Goal: Task Accomplishment & Management: Complete application form

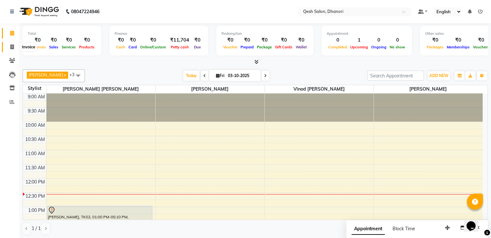
click at [8, 45] on span at bounding box center [11, 47] width 11 height 7
select select "service"
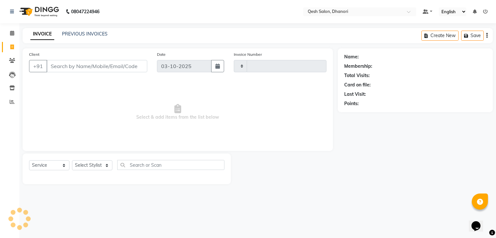
type input "0841"
select select "7641"
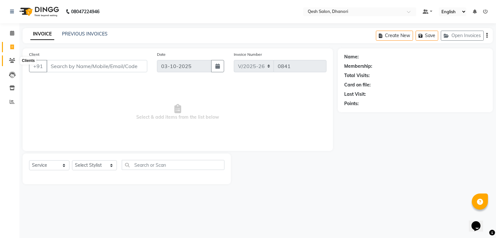
click at [12, 59] on icon at bounding box center [12, 60] width 6 height 5
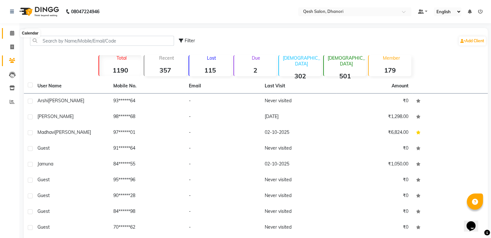
click at [14, 33] on icon at bounding box center [12, 33] width 4 height 5
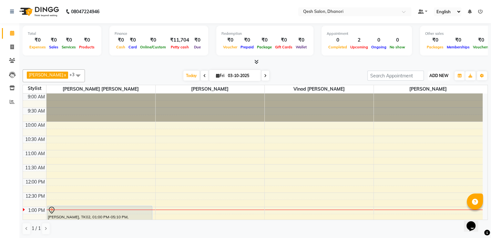
click at [444, 78] on button "ADD NEW Toggle Dropdown" at bounding box center [439, 75] width 22 height 9
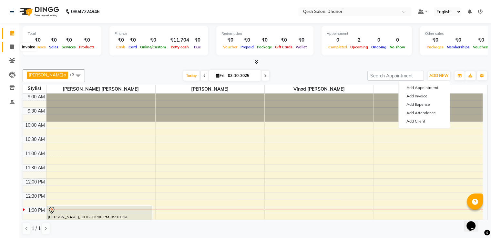
click at [16, 46] on span at bounding box center [11, 47] width 11 height 7
select select "service"
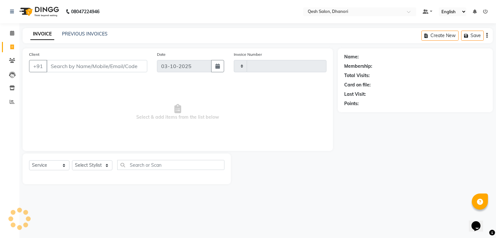
type input "0841"
select select "7641"
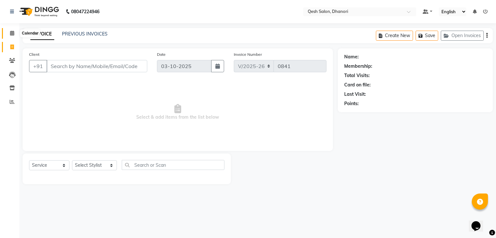
click at [14, 33] on icon at bounding box center [12, 33] width 4 height 5
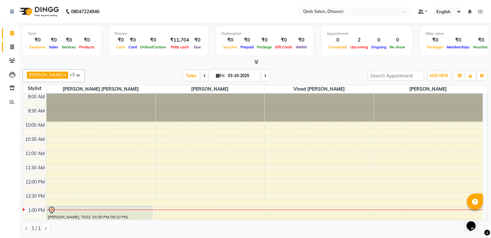
click at [10, 49] on icon at bounding box center [12, 47] width 4 height 5
select select "service"
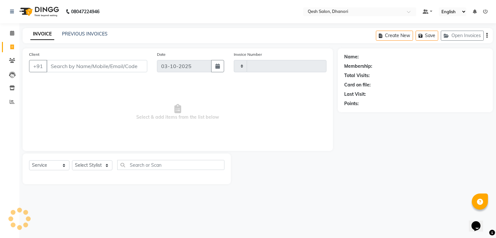
type input "0841"
select select "7641"
click at [12, 77] on icon at bounding box center [12, 75] width 6 height 6
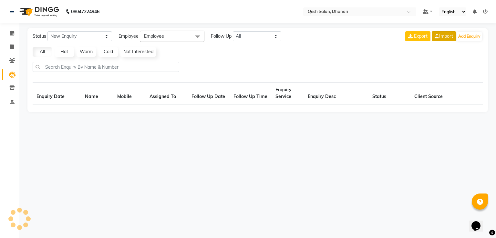
select select "10"
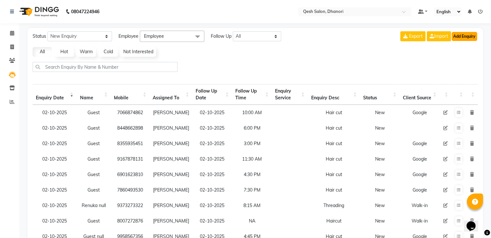
click at [460, 37] on button "Add Enquiry" at bounding box center [464, 36] width 25 height 9
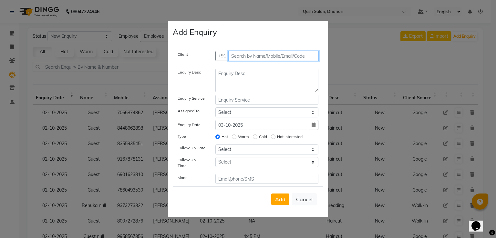
click at [249, 56] on input "text" at bounding box center [273, 56] width 91 height 10
type input "8171798711"
click at [308, 57] on span "Add Client" at bounding box center [305, 56] width 22 height 6
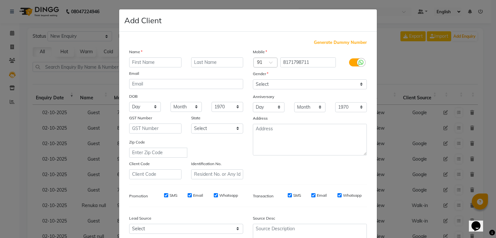
click at [147, 60] on input "text" at bounding box center [155, 62] width 52 height 10
type input "a"
type input "Aswathi"
drag, startPoint x: 257, startPoint y: 84, endPoint x: 259, endPoint y: 87, distance: 3.9
click at [257, 84] on select "Select Male Female Other Prefer Not To Say" at bounding box center [310, 84] width 114 height 10
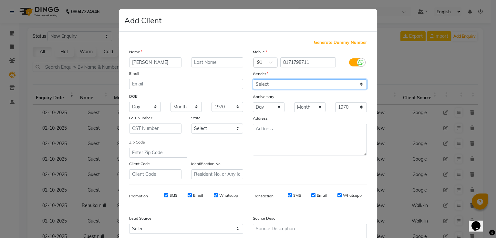
select select "female"
click at [253, 80] on select "Select Male Female Other Prefer Not To Say" at bounding box center [310, 84] width 114 height 10
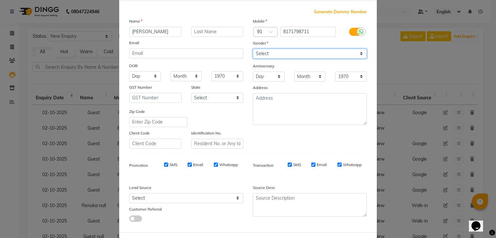
scroll to position [63, 0]
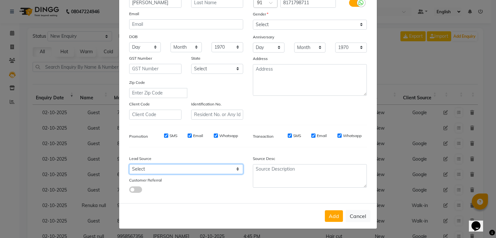
click at [174, 170] on select "Select Walk-in Referral Internet Friend Word of Mouth Advertisement Facebook Ju…" at bounding box center [186, 169] width 114 height 10
select select "51686"
click at [129, 164] on select "Select Walk-in Referral Internet Friend Word of Mouth Advertisement Facebook Ju…" at bounding box center [186, 169] width 114 height 10
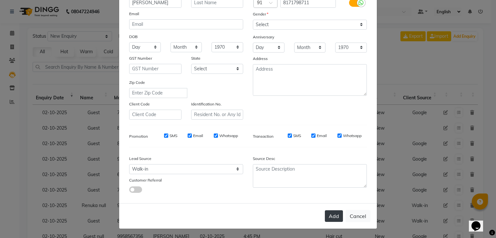
click at [335, 220] on button "Add" at bounding box center [334, 216] width 18 height 12
type input "81******11"
select select
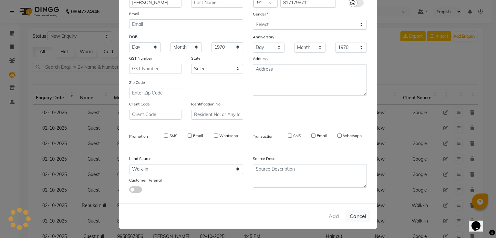
select select
checkbox input "false"
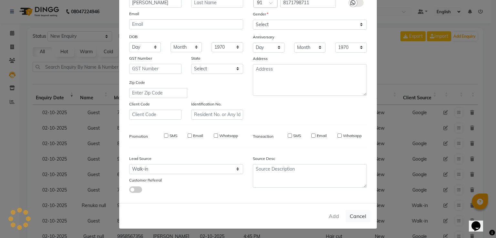
checkbox input "false"
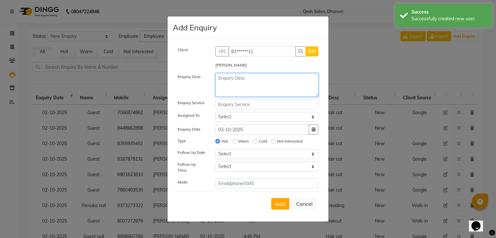
drag, startPoint x: 255, startPoint y: 86, endPoint x: 289, endPoint y: 87, distance: 34.3
click at [257, 86] on textarea at bounding box center [266, 85] width 103 height 24
type textarea "f"
type textarea "Hair cut"
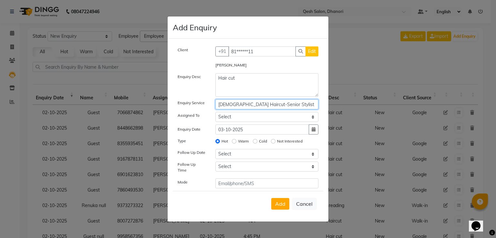
type input "Female Haircut-Senior Stylist"
select select "82426"
click at [215, 114] on select "Select Gagandeep Arora Harry Siril Anthony Prashansa Kumari Prathamesh Sunil Pa…" at bounding box center [266, 117] width 103 height 10
click at [232, 139] on input "Warm" at bounding box center [234, 141] width 5 height 5
radio input "true"
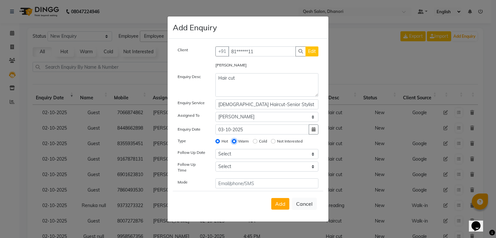
radio input "false"
select select "2025-10-03"
click at [215, 152] on select "Select Today Tomorrow In 2 days (Sunday) In 3 days (Monday) In 4 days (Tuesday)…" at bounding box center [266, 154] width 103 height 10
select select "795"
click at [215, 164] on select "Select 07:00 AM 07:15 AM 07:30 AM 07:45 AM 08:00 AM 08:15 AM 08:30 AM 08:45 AM …" at bounding box center [266, 167] width 103 height 10
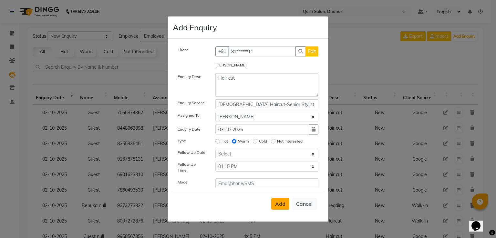
click at [272, 199] on button "Add" at bounding box center [280, 204] width 18 height 12
select select
radio input "false"
select select
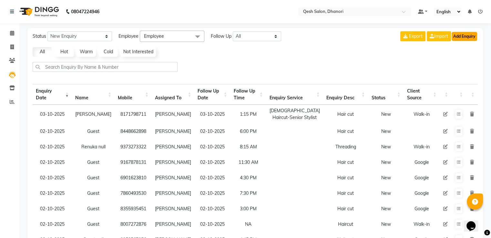
click at [458, 39] on button "Add Enquiry" at bounding box center [464, 36] width 25 height 9
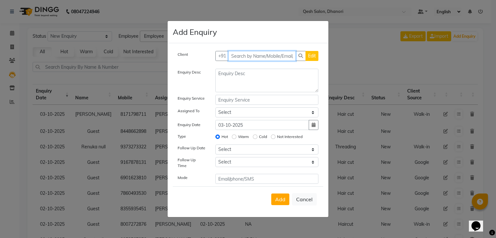
click at [265, 58] on input "text" at bounding box center [262, 56] width 68 height 10
type input "9270423668"
click at [307, 58] on span "Add Client" at bounding box center [305, 56] width 22 height 6
select select "51686"
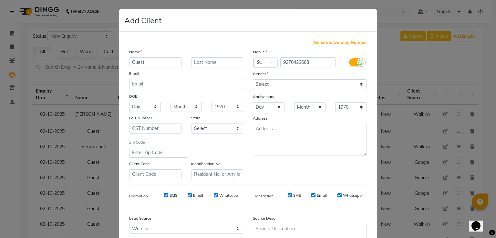
type input "Guest"
click at [286, 84] on select "Select Male Female Other Prefer Not To Say" at bounding box center [310, 84] width 114 height 10
select select "prefer_not_to_say"
click at [253, 80] on select "Select Male Female Other Prefer Not To Say" at bounding box center [310, 84] width 114 height 10
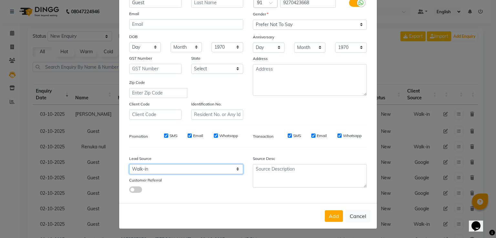
click at [175, 166] on select "Select Walk-in Referral Internet Friend Word of Mouth Advertisement Facebook Ju…" at bounding box center [186, 169] width 114 height 10
select select "51694"
click at [129, 164] on select "Select Walk-in Referral Internet Friend Word of Mouth Advertisement Facebook Ju…" at bounding box center [186, 169] width 114 height 10
click at [335, 216] on button "Add" at bounding box center [334, 216] width 18 height 12
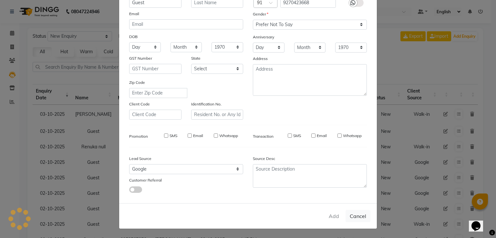
type input "92******68"
select select
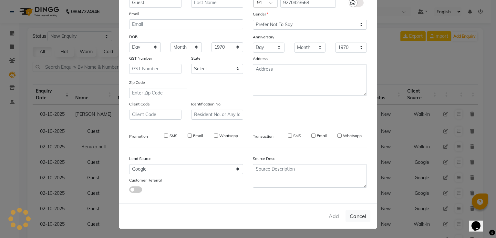
select select
checkbox input "false"
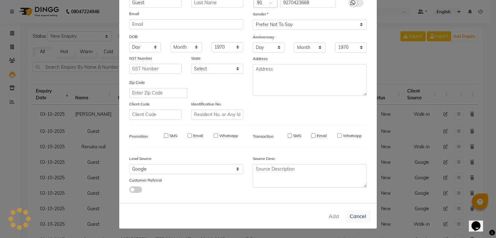
checkbox input "false"
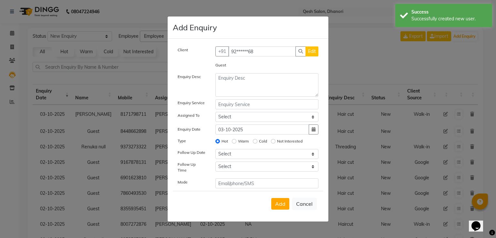
drag, startPoint x: 240, startPoint y: 71, endPoint x: 240, endPoint y: 75, distance: 3.9
click at [240, 75] on div "Client +91 92******68 Edit Guest Enquiry Desc Enquiry Service Assigned To Selec…" at bounding box center [248, 117] width 150 height 142
click at [243, 86] on textarea at bounding box center [266, 85] width 103 height 24
type textarea "h"
type textarea "Hair cut"
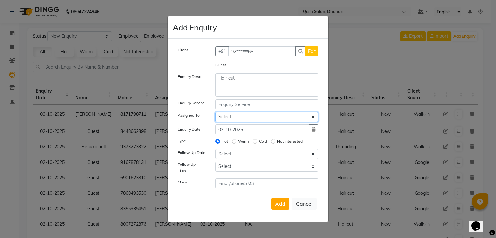
click at [215, 114] on select "Select Gagandeep Arora Harry Siril Anthony Prashansa Kumari Prathamesh Sunil Pa…" at bounding box center [266, 117] width 103 height 10
click at [253, 118] on select "Select Gagandeep Arora Harry Siril Anthony Prashansa Kumari Prathamesh Sunil Pa…" at bounding box center [266, 117] width 103 height 10
select select "82426"
click at [215, 114] on select "Select Gagandeep Arora Harry Siril Anthony Prashansa Kumari Prathamesh Sunil Pa…" at bounding box center [266, 117] width 103 height 10
click at [232, 139] on input "Warm" at bounding box center [234, 141] width 5 height 5
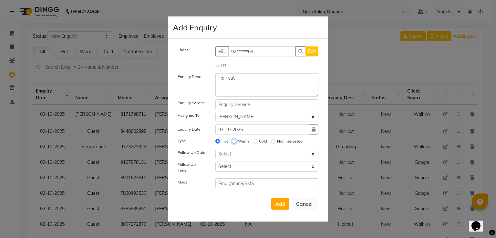
radio input "true"
radio input "false"
click at [253, 139] on input "Cold" at bounding box center [255, 141] width 5 height 5
radio input "true"
radio input "false"
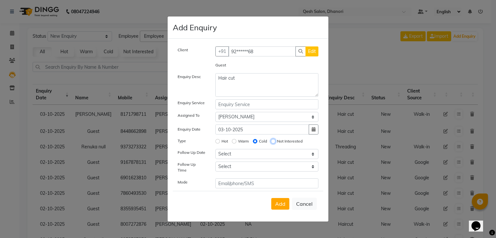
click at [271, 139] on input "Not Interested" at bounding box center [273, 141] width 5 height 5
radio input "true"
radio input "false"
click at [215, 139] on input "Hot" at bounding box center [217, 141] width 5 height 5
radio input "true"
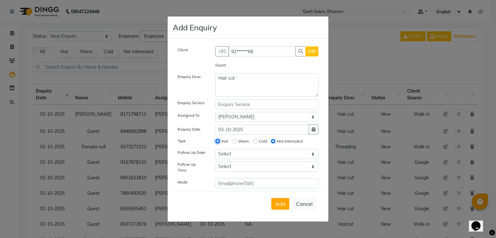
radio input "false"
click at [232, 139] on input "Warm" at bounding box center [234, 141] width 5 height 5
radio input "true"
radio input "false"
click at [253, 139] on input "Cold" at bounding box center [255, 141] width 5 height 5
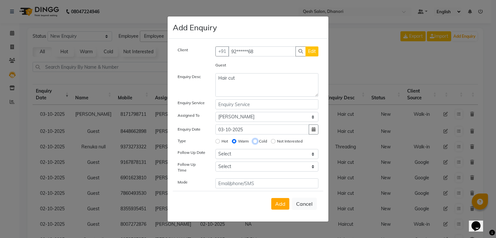
radio input "true"
radio input "false"
select select "2025-10-03"
click at [215, 152] on select "Select Today Tomorrow In 2 days (Sunday) In 3 days (Monday) In 4 days (Tuesday)…" at bounding box center [266, 154] width 103 height 10
select select "765"
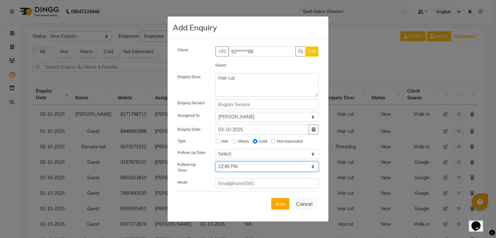
click at [215, 164] on select "Select 07:00 AM 07:15 AM 07:30 AM 07:45 AM 08:00 AM 08:15 AM 08:30 AM 08:45 AM …" at bounding box center [266, 167] width 103 height 10
click at [271, 198] on button "Add" at bounding box center [280, 204] width 18 height 12
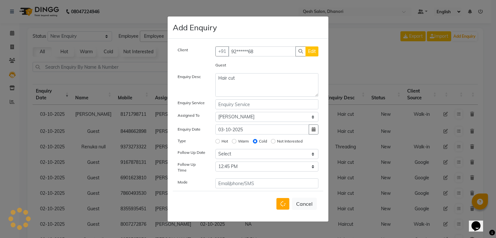
select select
radio input "false"
select select
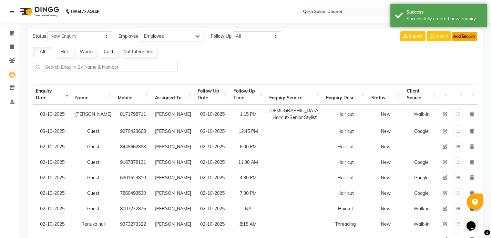
click at [464, 36] on button "Add Enquiry" at bounding box center [464, 36] width 25 height 9
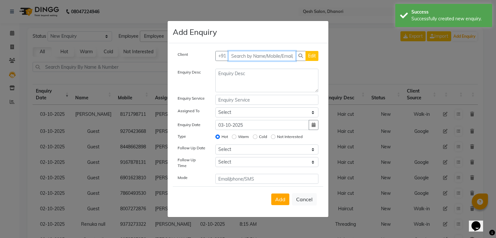
click at [247, 56] on input "text" at bounding box center [262, 56] width 68 height 10
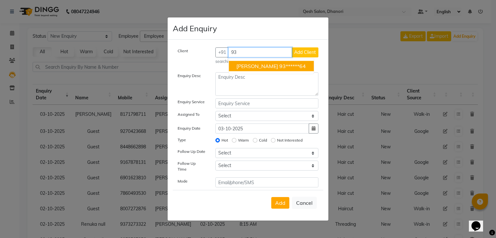
type input "9"
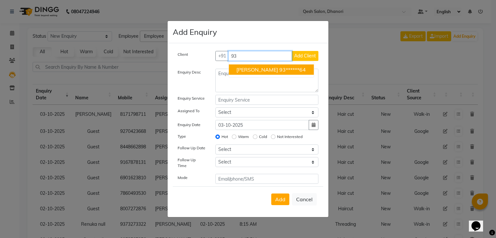
type input "9"
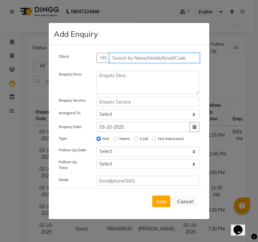
click at [148, 59] on input "text" at bounding box center [154, 58] width 91 height 10
click at [141, 62] on input "text" at bounding box center [154, 58] width 91 height 10
click at [143, 58] on input "text" at bounding box center [154, 58] width 91 height 10
click at [150, 55] on input "text" at bounding box center [154, 58] width 91 height 10
click at [132, 61] on input "text" at bounding box center [154, 58] width 91 height 10
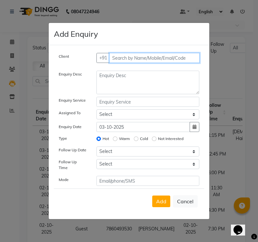
click at [146, 63] on input "text" at bounding box center [154, 58] width 91 height 10
type input "8378949329"
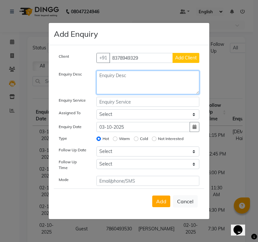
click at [160, 81] on textarea at bounding box center [147, 83] width 103 height 24
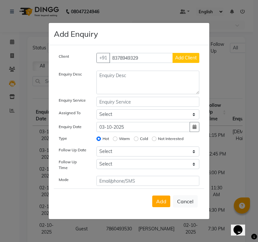
click at [183, 62] on div "Client +91 8378949329 Add Client" at bounding box center [129, 60] width 150 height 15
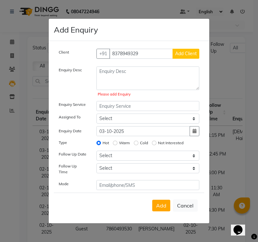
click at [186, 48] on div "Client +91 8378949329 Add Client Enquiry Desc Please add Enquiry Enquiry Servic…" at bounding box center [129, 132] width 161 height 183
click at [186, 56] on span "Add Client" at bounding box center [186, 54] width 22 height 6
select select "51694"
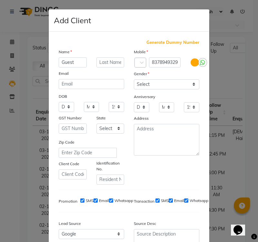
type input "Guest"
click at [164, 87] on select "Select Male Female Other Prefer Not To Say" at bounding box center [167, 84] width 66 height 10
select select "prefer_not_to_say"
click at [134, 80] on select "Select Male Female Other Prefer Not To Say" at bounding box center [167, 84] width 66 height 10
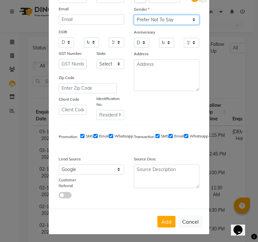
scroll to position [68, 0]
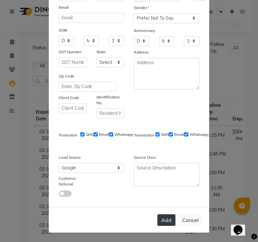
click at [163, 216] on button "Add" at bounding box center [166, 220] width 18 height 12
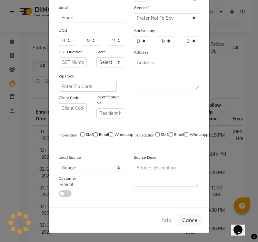
type input "83******29"
select select
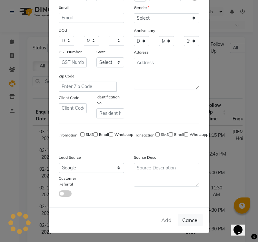
select select
checkbox input "false"
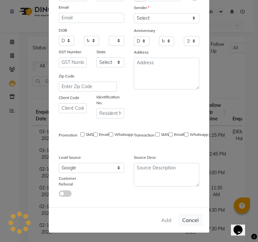
checkbox input "false"
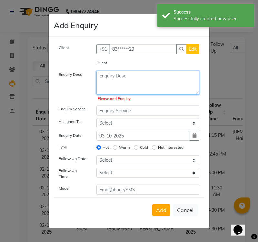
drag, startPoint x: 113, startPoint y: 77, endPoint x: 187, endPoint y: 72, distance: 74.8
click at [121, 76] on textarea at bounding box center [147, 83] width 103 height 24
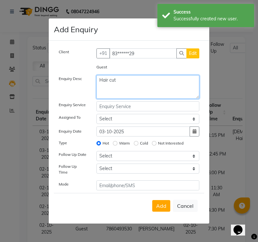
type textarea "Hair cut"
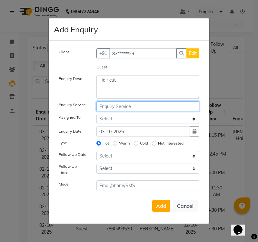
type input "`"
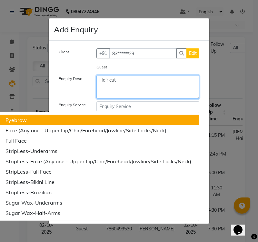
click at [129, 91] on textarea "Hair cut" at bounding box center [147, 87] width 103 height 24
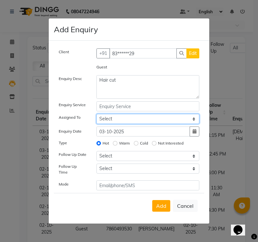
click at [124, 120] on select "Select Gagandeep Arora Harry Siril Anthony Prashansa Kumari Prathamesh Sunil Pa…" at bounding box center [147, 119] width 103 height 10
select select "82426"
click at [96, 116] on select "Select Gagandeep Arora Harry Siril Anthony Prashansa Kumari Prathamesh Sunil Pa…" at bounding box center [147, 119] width 103 height 10
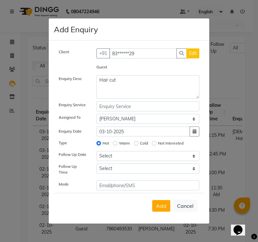
click at [125, 145] on label "Warm" at bounding box center [124, 143] width 11 height 6
click at [117, 145] on input "Warm" at bounding box center [115, 143] width 5 height 5
radio input "true"
radio input "false"
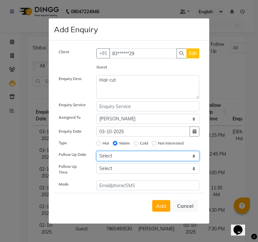
drag, startPoint x: 125, startPoint y: 155, endPoint x: 125, endPoint y: 161, distance: 6.5
click at [125, 155] on select "Select Today Tomorrow In 2 days (Sunday) In 3 days (Monday) In 4 days (Tuesday)…" at bounding box center [147, 156] width 103 height 10
select select "2025-10-03"
click at [96, 154] on select "Select Today Tomorrow In 2 days (Sunday) In 3 days (Monday) In 4 days (Tuesday)…" at bounding box center [147, 156] width 103 height 10
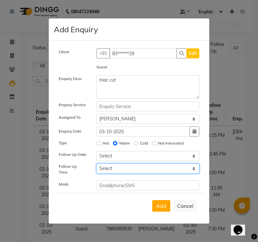
click at [123, 169] on select "Select 07:00 AM 07:15 AM 07:30 AM 07:45 AM 08:00 AM 08:15 AM 08:30 AM 08:45 AM …" at bounding box center [147, 169] width 103 height 10
select select "555"
click at [96, 166] on select "Select 07:00 AM 07:15 AM 07:30 AM 07:45 AM 08:00 AM 08:15 AM 08:30 AM 08:45 AM …" at bounding box center [147, 169] width 103 height 10
click at [163, 204] on span "Add" at bounding box center [161, 206] width 10 height 6
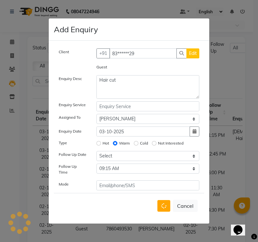
select select
radio input "false"
select select
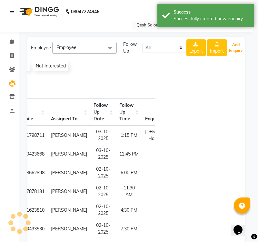
scroll to position [0, 83]
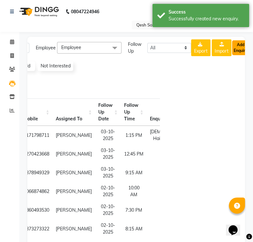
click at [243, 50] on button "Add Enquiry" at bounding box center [240, 47] width 17 height 15
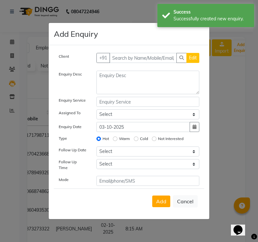
click at [121, 54] on div "Client +91 Edit Enquiry Desc Enquiry Service Assigned To Select Gagandeep Arora…" at bounding box center [129, 132] width 161 height 174
click at [132, 59] on input "text" at bounding box center [143, 58] width 68 height 10
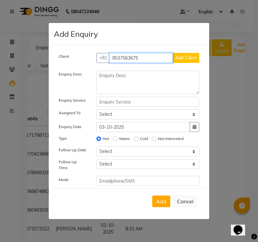
type input "9537563675"
click at [200, 59] on div "+91 9537563675 Add Client" at bounding box center [148, 58] width 113 height 10
click at [187, 59] on span "Add Client" at bounding box center [186, 58] width 22 height 6
select select "51694"
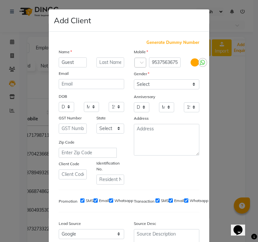
type input "Guest"
click at [150, 86] on select "Select Male Female Other Prefer Not To Say" at bounding box center [167, 84] width 66 height 10
select select "prefer_not_to_say"
click at [134, 80] on select "Select Male Female Other Prefer Not To Say" at bounding box center [167, 84] width 66 height 10
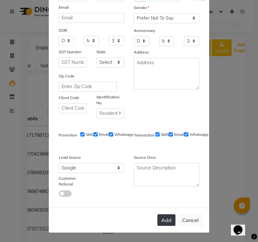
click at [164, 218] on button "Add" at bounding box center [166, 220] width 18 height 12
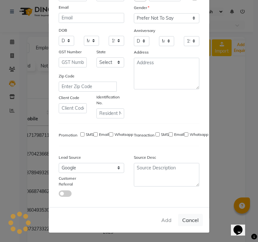
type input "95******75"
select select
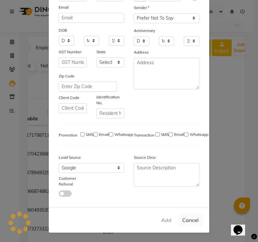
select select
checkbox input "false"
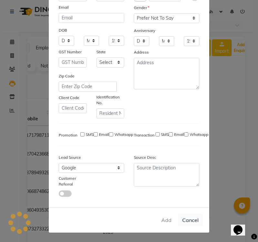
checkbox input "false"
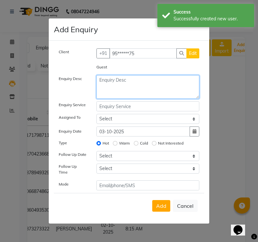
drag, startPoint x: 141, startPoint y: 88, endPoint x: 146, endPoint y: 86, distance: 5.3
click at [142, 87] on textarea at bounding box center [147, 87] width 103 height 24
type textarea "Hair cut"
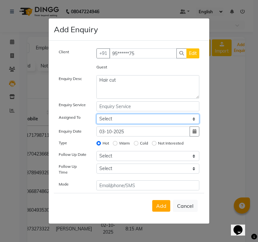
select select "82426"
click at [96, 116] on select "Select Gagandeep Arora Harry Siril Anthony Prashansa Kumari Prathamesh Sunil Pa…" at bounding box center [147, 119] width 103 height 10
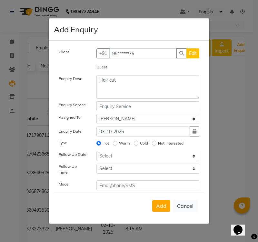
click at [124, 144] on label "Warm" at bounding box center [124, 143] width 11 height 6
click at [117, 144] on input "Warm" at bounding box center [115, 143] width 5 height 5
radio input "true"
radio input "false"
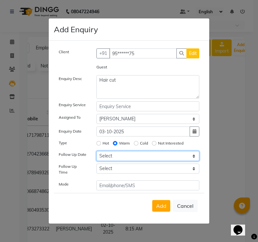
click at [123, 158] on select "Select Today Tomorrow In 2 days (Sunday) In 3 days (Monday) In 4 days (Tuesday)…" at bounding box center [147, 156] width 103 height 10
select select "2025-10-03"
click at [96, 154] on select "Select Today Tomorrow In 2 days (Sunday) In 3 days (Monday) In 4 days (Tuesday)…" at bounding box center [147, 156] width 103 height 10
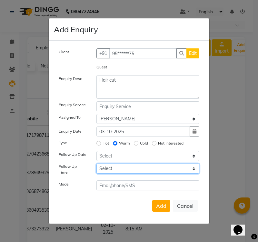
click at [136, 171] on select "Select 07:00 AM 07:15 AM 07:30 AM 07:45 AM 08:00 AM 08:15 AM 08:30 AM 08:45 AM …" at bounding box center [147, 169] width 103 height 10
select select "615"
click at [96, 166] on select "Select 07:00 AM 07:15 AM 07:30 AM 07:45 AM 08:00 AM 08:15 AM 08:30 AM 08:45 AM …" at bounding box center [147, 169] width 103 height 10
click at [162, 203] on span "Add" at bounding box center [161, 206] width 10 height 6
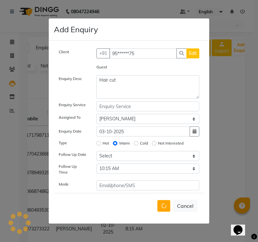
select select
radio input "false"
select select
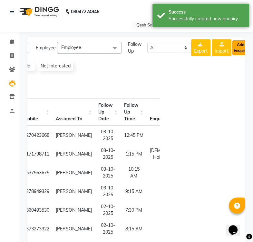
click at [238, 47] on button "Add Enquiry" at bounding box center [240, 47] width 17 height 15
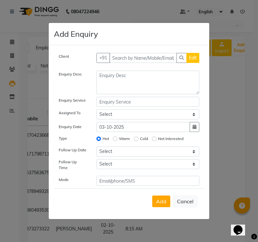
click at [142, 65] on div "Client +91 Edit" at bounding box center [129, 60] width 150 height 15
click at [148, 59] on input "text" at bounding box center [143, 58] width 68 height 10
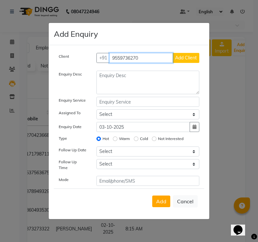
type input "9559736270"
click at [194, 58] on span "Add Client" at bounding box center [186, 58] width 22 height 6
select select "51694"
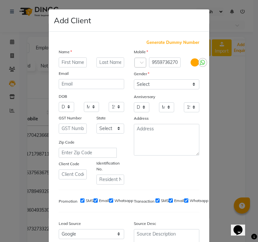
click at [61, 62] on input "text" at bounding box center [73, 62] width 28 height 10
type input "Guest"
drag, startPoint x: 157, startPoint y: 82, endPoint x: 158, endPoint y: 88, distance: 6.5
click at [157, 82] on select "Select Male Female Other Prefer Not To Say" at bounding box center [167, 84] width 66 height 10
select select "prefer_not_to_say"
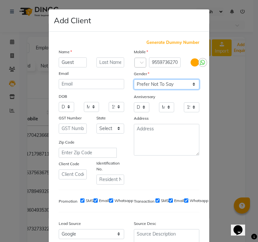
click at [134, 80] on select "Select Male Female Other Prefer Not To Say" at bounding box center [167, 84] width 66 height 10
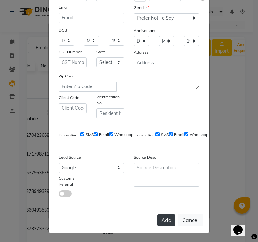
click at [163, 220] on button "Add" at bounding box center [166, 220] width 18 height 12
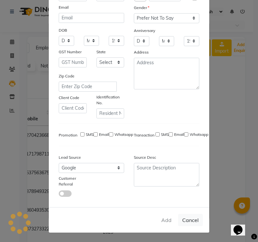
type input "95******70"
select select
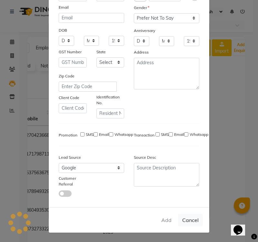
select select
checkbox input "false"
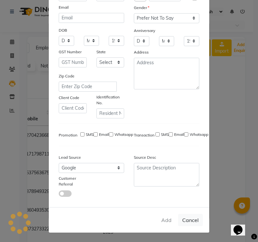
checkbox input "false"
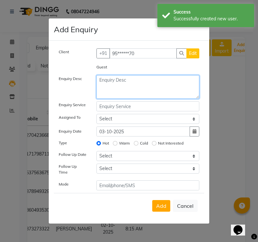
click at [125, 86] on textarea at bounding box center [147, 87] width 103 height 24
type textarea "Hair cut"
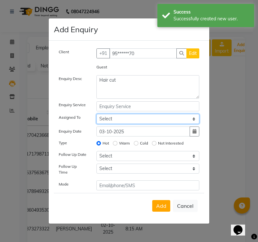
select select "82426"
click at [96, 116] on select "Select Gagandeep Arora Harry Siril Anthony Prashansa Kumari Prathamesh Sunil Pa…" at bounding box center [147, 119] width 103 height 10
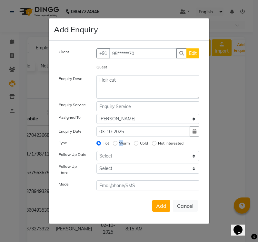
drag, startPoint x: 118, startPoint y: 145, endPoint x: 131, endPoint y: 133, distance: 17.8
click at [131, 133] on div "Client +91 95******70 Edit Guest Enquiry Desc Hair cut Enquiry Service Assigned…" at bounding box center [129, 119] width 150 height 142
click at [117, 144] on input "Warm" at bounding box center [115, 143] width 5 height 5
radio input "true"
radio input "false"
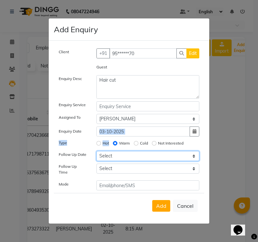
click at [120, 157] on select "Select Today Tomorrow In 2 days (Sunday) In 3 days (Monday) In 4 days (Tuesday)…" at bounding box center [147, 156] width 103 height 10
select select "2025-10-03"
click at [96, 154] on select "Select Today Tomorrow In 2 days (Sunday) In 3 days (Monday) In 4 days (Tuesday)…" at bounding box center [147, 156] width 103 height 10
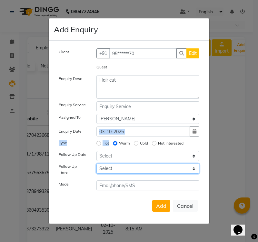
click at [127, 174] on select "Select 07:00 AM 07:15 AM 07:30 AM 07:45 AM 08:00 AM 08:15 AM 08:30 AM 08:45 AM …" at bounding box center [147, 169] width 103 height 10
select select "675"
click at [96, 166] on select "Select 07:00 AM 07:15 AM 07:30 AM 07:45 AM 08:00 AM 08:15 AM 08:30 AM 08:45 AM …" at bounding box center [147, 169] width 103 height 10
click at [163, 205] on span "Add" at bounding box center [161, 206] width 10 height 6
select select
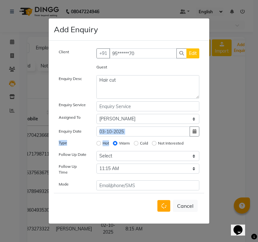
radio input "false"
select select
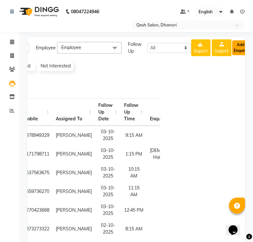
click at [236, 47] on button "Add Enquiry" at bounding box center [240, 47] width 17 height 15
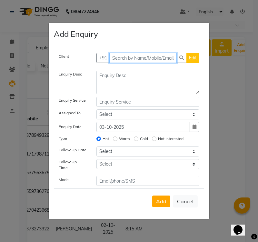
click at [145, 60] on input "text" at bounding box center [143, 58] width 68 height 10
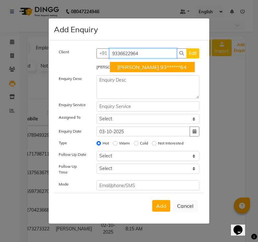
drag, startPoint x: 146, startPoint y: 53, endPoint x: 5, endPoint y: 55, distance: 140.7
click at [5, 55] on ngb-modal-window "Add Enquiry Client +91 9336622964 Arshi Zaidi 93******64 Edit Arshi Zaidi Enqui…" at bounding box center [129, 121] width 258 height 242
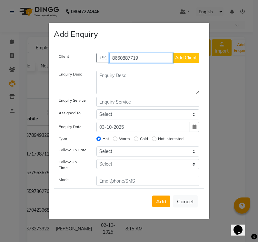
type input "8660887719"
click at [187, 59] on span "Add Client" at bounding box center [186, 58] width 22 height 6
select select "51694"
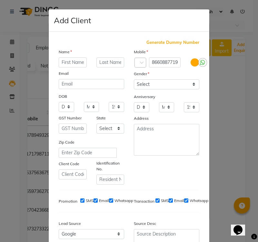
click at [75, 62] on input "text" at bounding box center [73, 62] width 28 height 10
type input "g"
type input "Guest"
click at [179, 87] on select "Select Male Female Other Prefer Not To Say" at bounding box center [167, 84] width 66 height 10
select select "female"
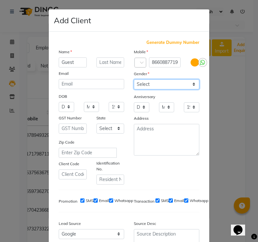
click at [134, 80] on select "Select Male Female Other Prefer Not To Say" at bounding box center [167, 84] width 66 height 10
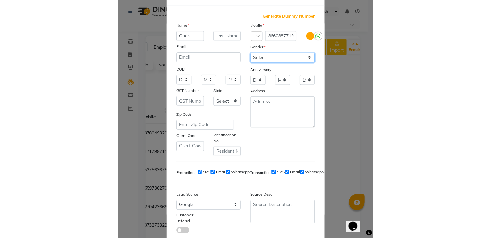
scroll to position [65, 0]
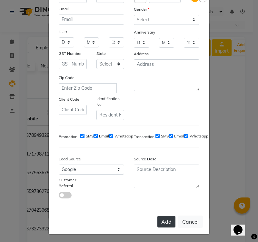
click at [167, 225] on button "Add" at bounding box center [166, 222] width 18 height 12
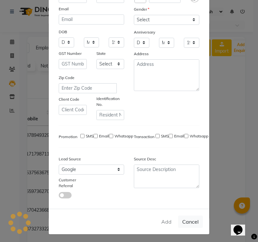
type input "86******19"
select select
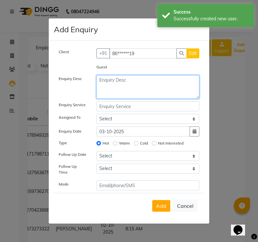
drag, startPoint x: 152, startPoint y: 88, endPoint x: 186, endPoint y: 83, distance: 34.3
click at [157, 83] on textarea at bounding box center [147, 87] width 103 height 24
click at [112, 81] on textarea "Hair colour" at bounding box center [147, 87] width 103 height 24
click at [156, 80] on textarea "Hair colour" at bounding box center [147, 87] width 103 height 24
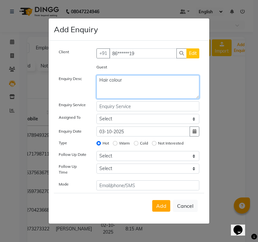
click at [113, 81] on textarea "Hair colour" at bounding box center [147, 87] width 103 height 24
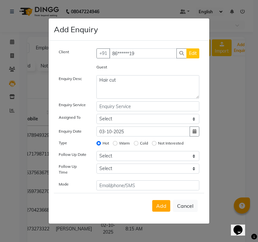
click at [117, 144] on div "Warm" at bounding box center [121, 143] width 17 height 8
click at [116, 145] on input "Warm" at bounding box center [115, 143] width 5 height 5
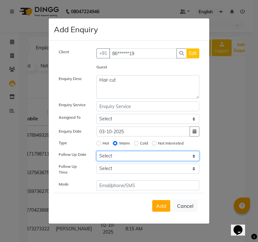
click at [123, 159] on select "Select Today Tomorrow In 2 days (Sunday) In 3 days (Monday) In 4 days (Tuesday)…" at bounding box center [147, 156] width 103 height 10
click at [96, 154] on select "Select Today Tomorrow In 2 days (Sunday) In 3 days (Monday) In 4 days (Tuesday)…" at bounding box center [147, 156] width 103 height 10
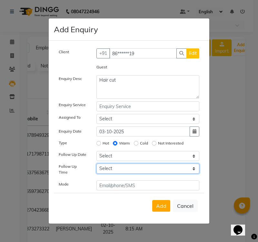
click at [113, 174] on select "Select 07:00 AM 07:15 AM 07:30 AM 07:45 AM 08:00 AM 08:15 AM 08:30 AM 08:45 AM …" at bounding box center [147, 169] width 103 height 10
click at [96, 166] on select "Select 07:00 AM 07:15 AM 07:30 AM 07:45 AM 08:00 AM 08:15 AM 08:30 AM 08:45 AM …" at bounding box center [147, 169] width 103 height 10
click at [171, 204] on div "Add Cancel" at bounding box center [129, 205] width 150 height 25
click at [165, 203] on span "Add" at bounding box center [161, 206] width 10 height 6
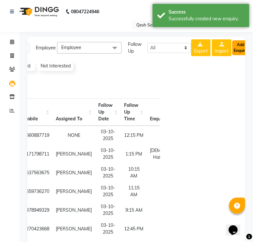
click at [240, 51] on button "Add Enquiry" at bounding box center [240, 47] width 17 height 15
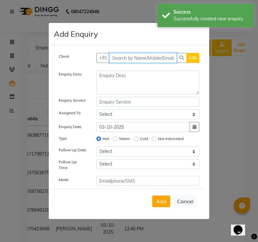
click at [129, 57] on input "text" at bounding box center [143, 58] width 68 height 10
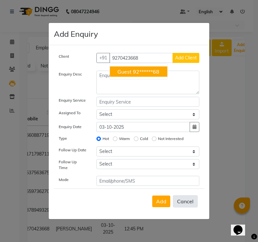
click at [189, 200] on button "Cancel" at bounding box center [185, 201] width 25 height 12
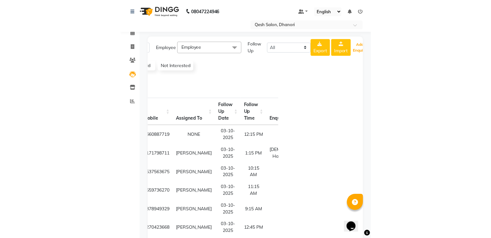
scroll to position [0, 0]
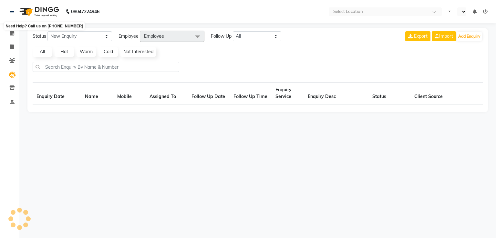
select select "en"
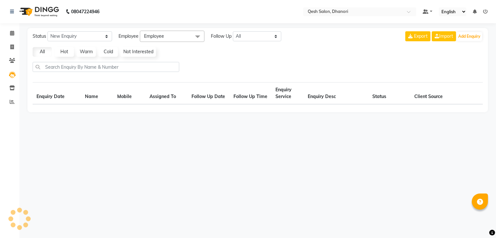
select select "10"
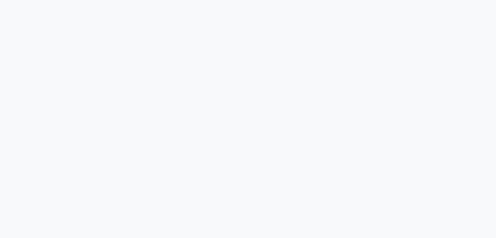
select select "10"
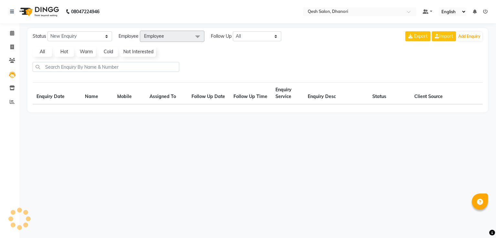
select select "en"
select select "10"
